Goal: Go to known website: Go to known website

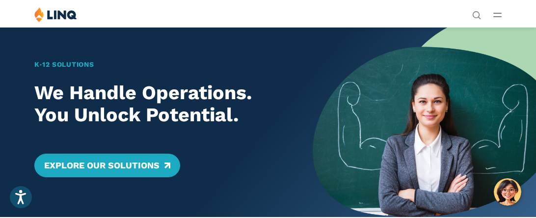
click at [497, 21] on div "Solutions Nutrition Overview NEW School Nutrition Suite School Nutrition State …" at bounding box center [268, 16] width 536 height 19
click at [496, 16] on icon "Open Main Menu" at bounding box center [497, 15] width 8 height 4
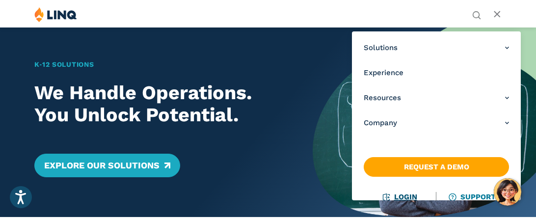
click at [406, 196] on link "Login" at bounding box center [400, 196] width 34 height 9
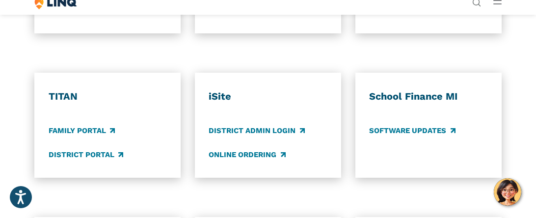
scroll to position [648, 0]
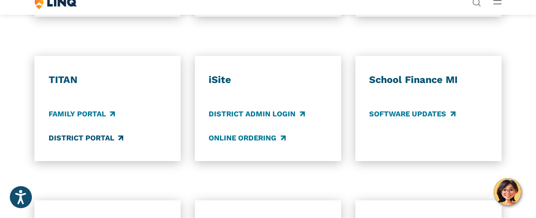
click at [79, 136] on link "District Portal" at bounding box center [86, 138] width 75 height 11
